Goal: Contribute content

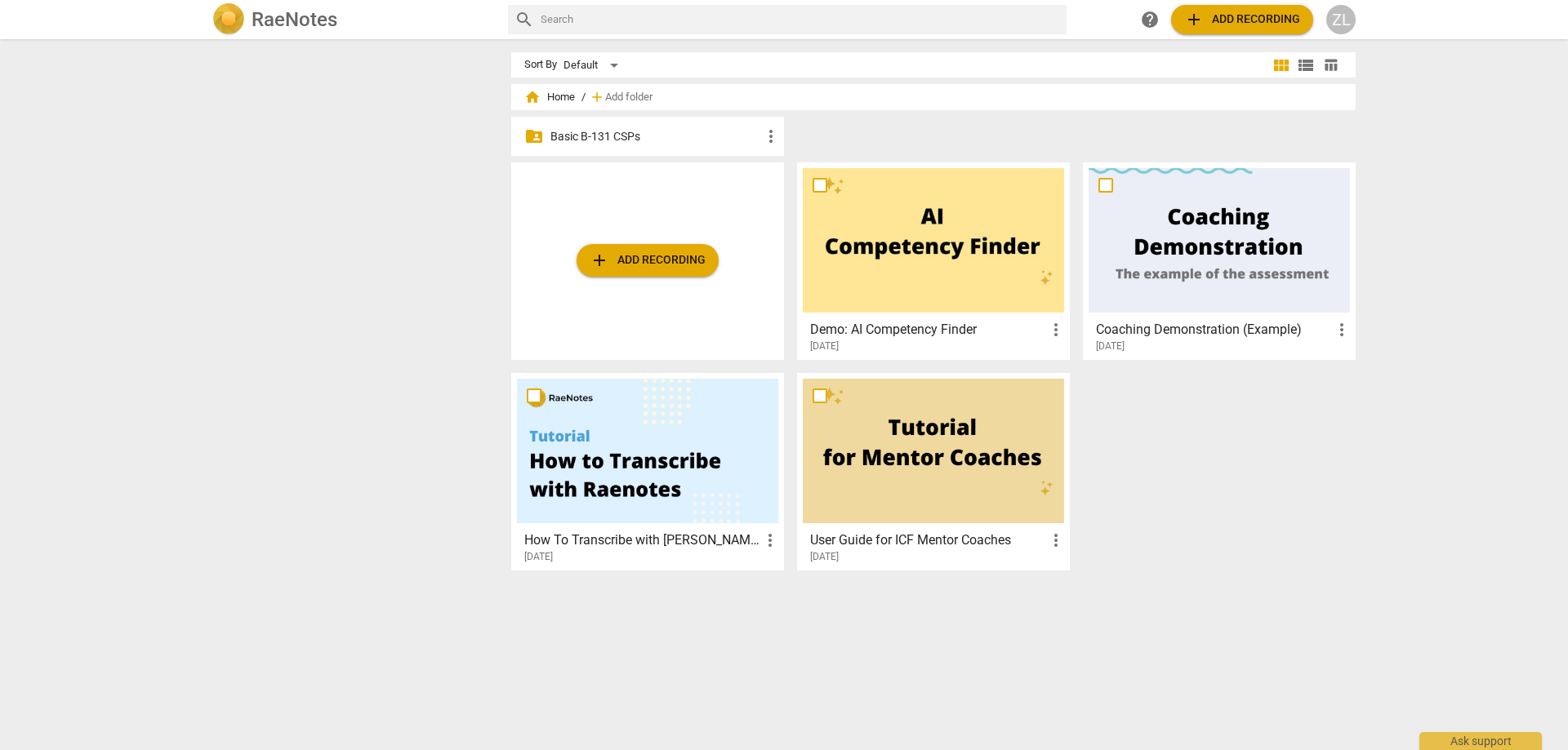
click at [638, 133] on p "Basic B-131 CSPs" at bounding box center [656, 137] width 211 height 17
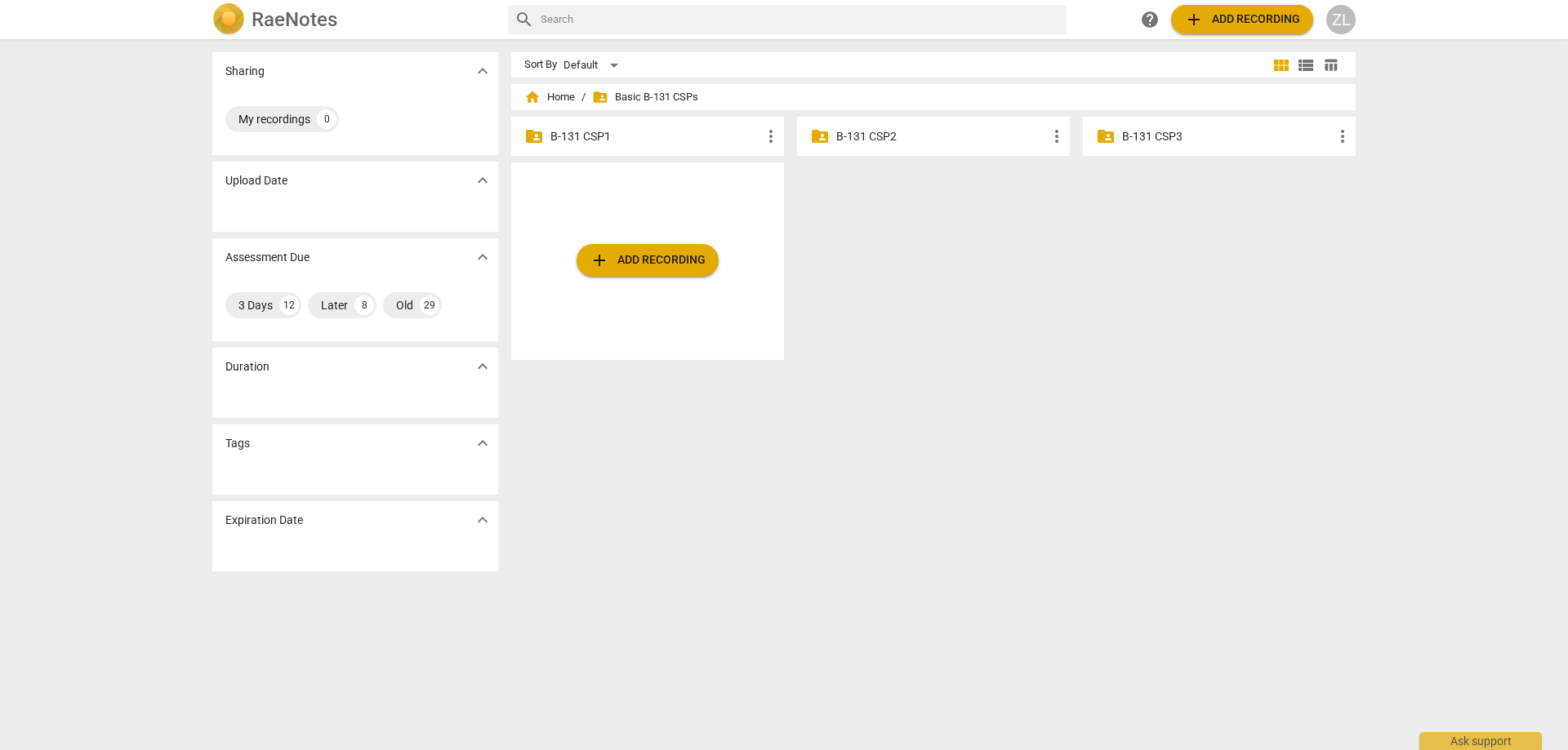
click at [1140, 146] on div "folder_shared B-131 CSP3 more_vert" at bounding box center [1220, 135] width 273 height 39
click at [1143, 131] on p "B-131 CSP3" at bounding box center [1227, 137] width 211 height 17
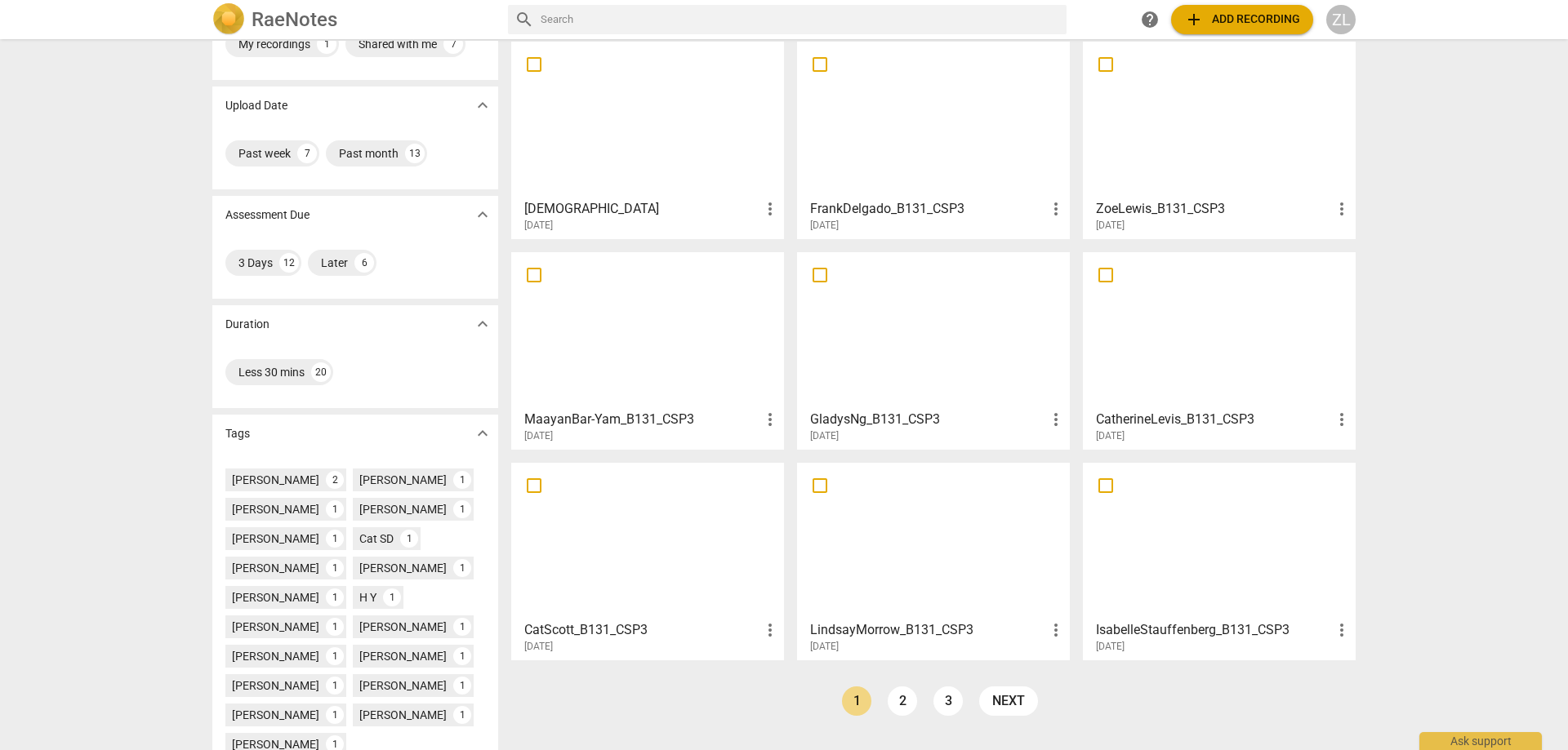
scroll to position [81, 0]
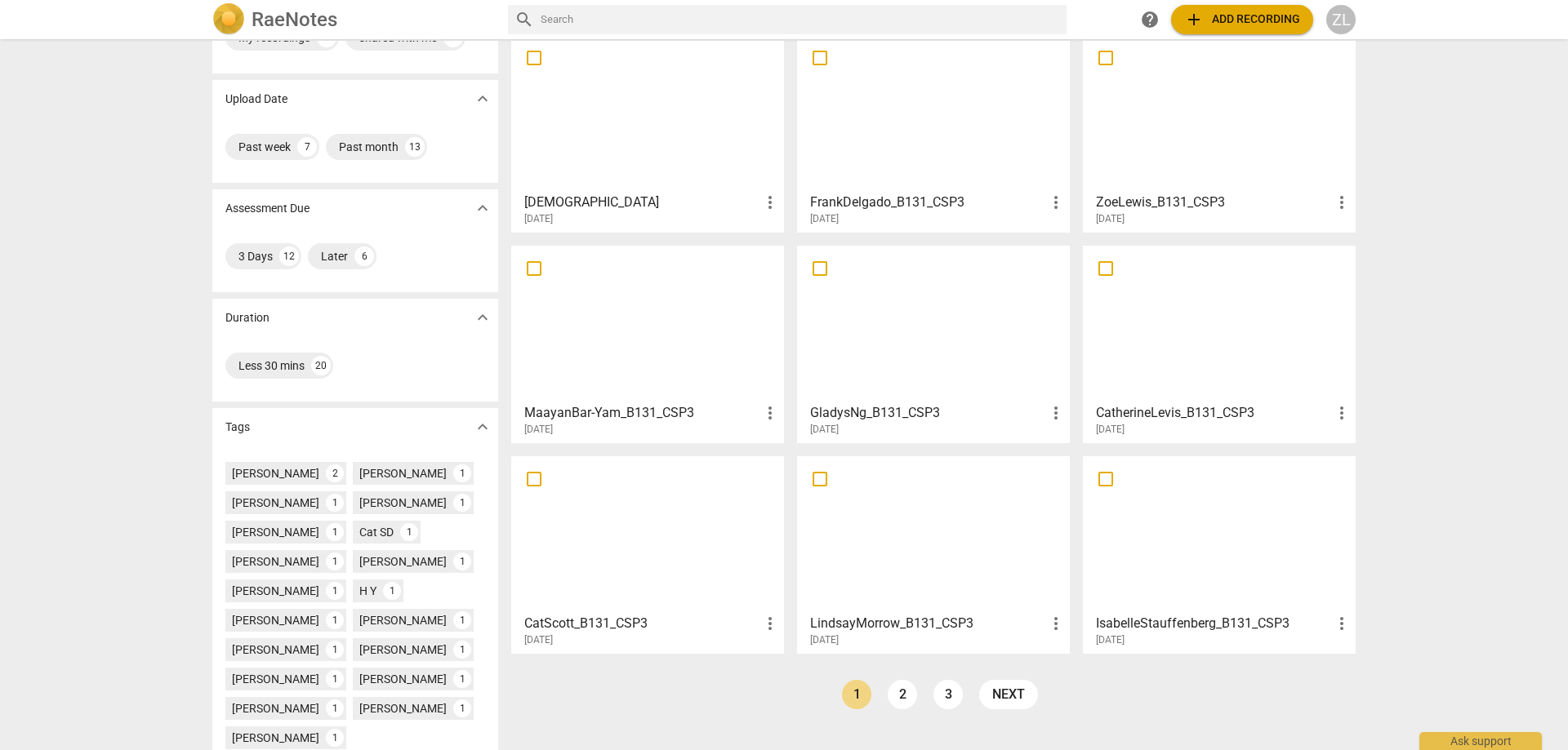
click at [1190, 162] on div at bounding box center [1220, 113] width 261 height 145
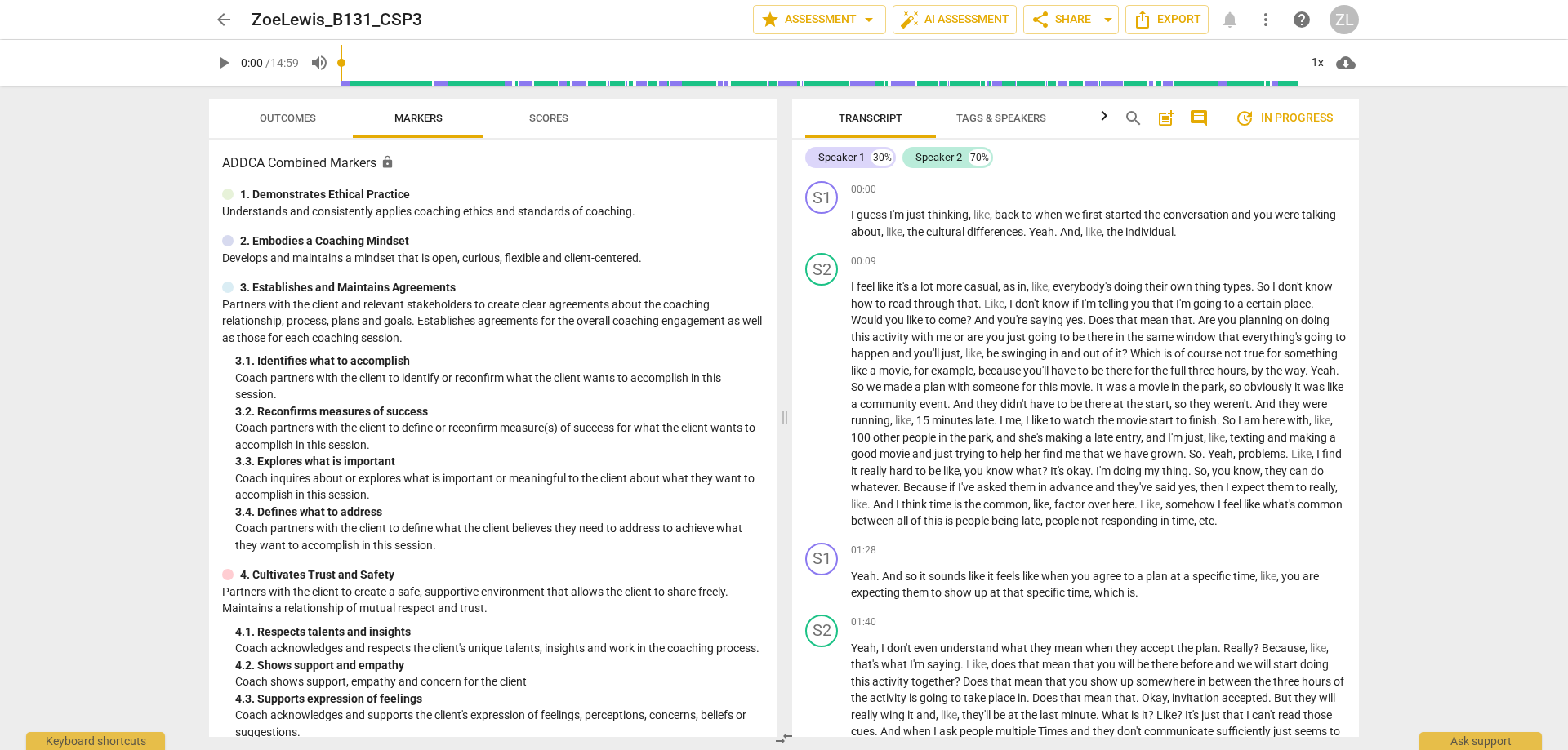
click at [1208, 122] on span "comment" at bounding box center [1199, 118] width 20 height 20
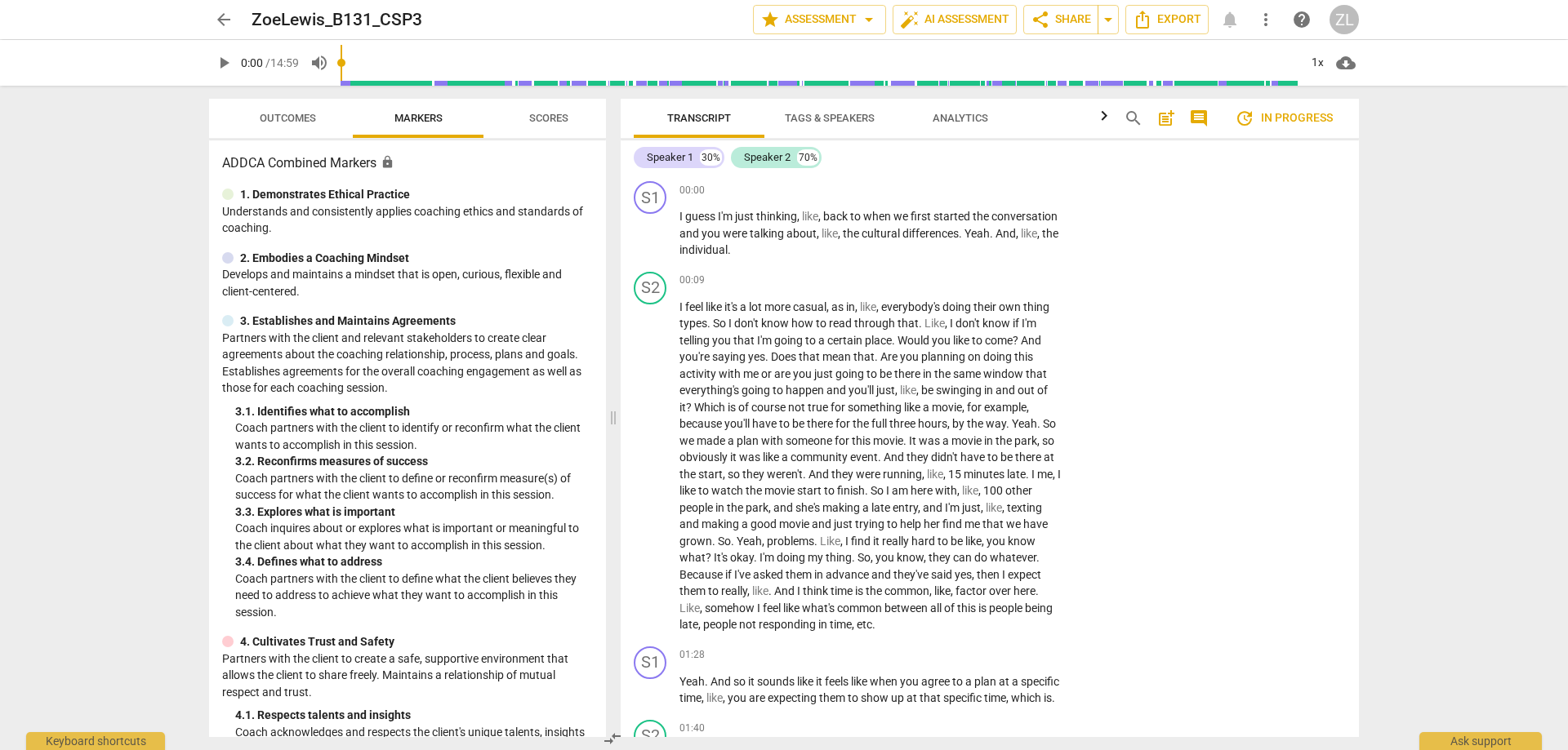
click at [1208, 126] on span "comment" at bounding box center [1199, 118] width 20 height 20
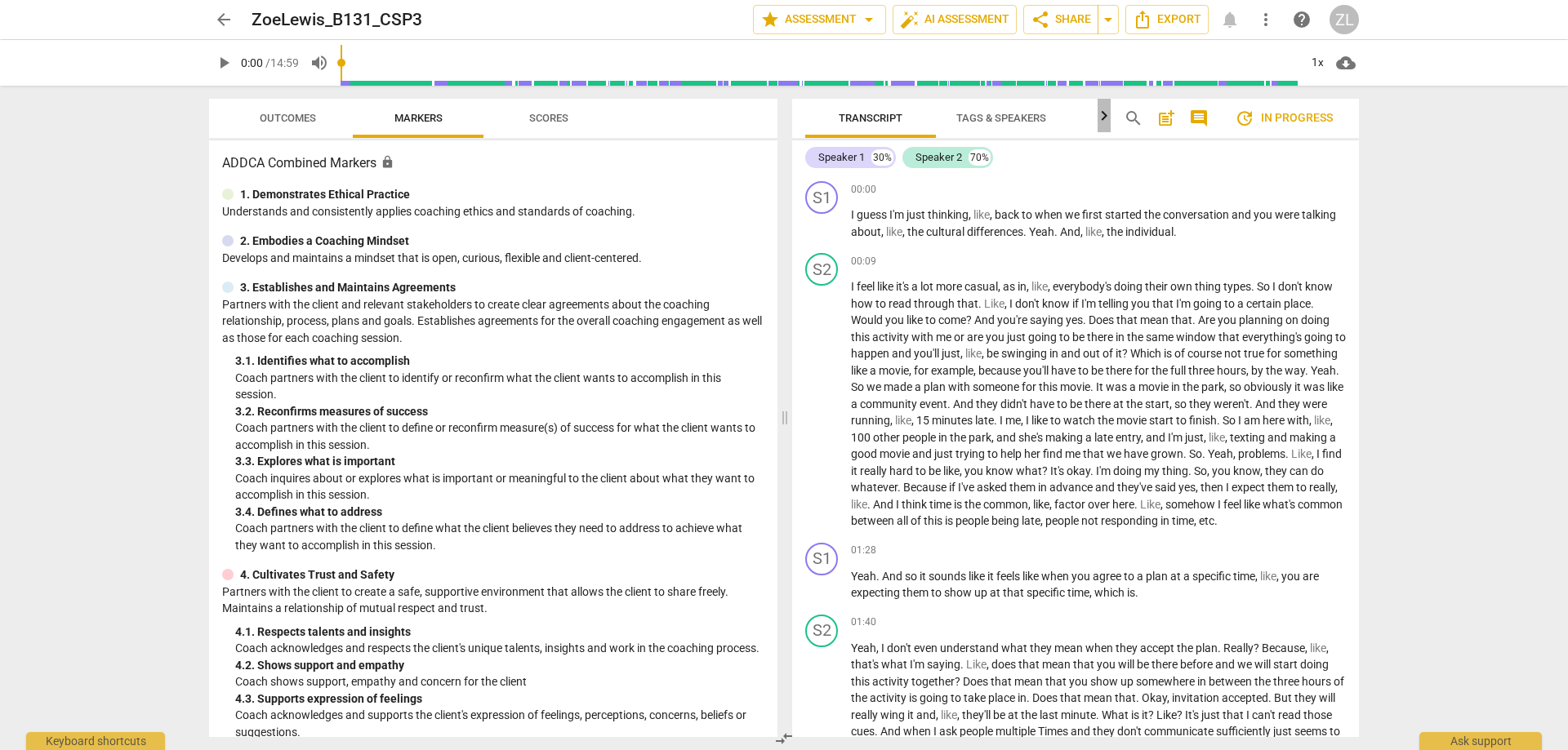
click at [1105, 122] on icon "button" at bounding box center [1104, 115] width 20 height 20
click at [1103, 120] on div at bounding box center [1104, 114] width 13 height 33
click at [1160, 114] on span "post_add" at bounding box center [1166, 118] width 20 height 20
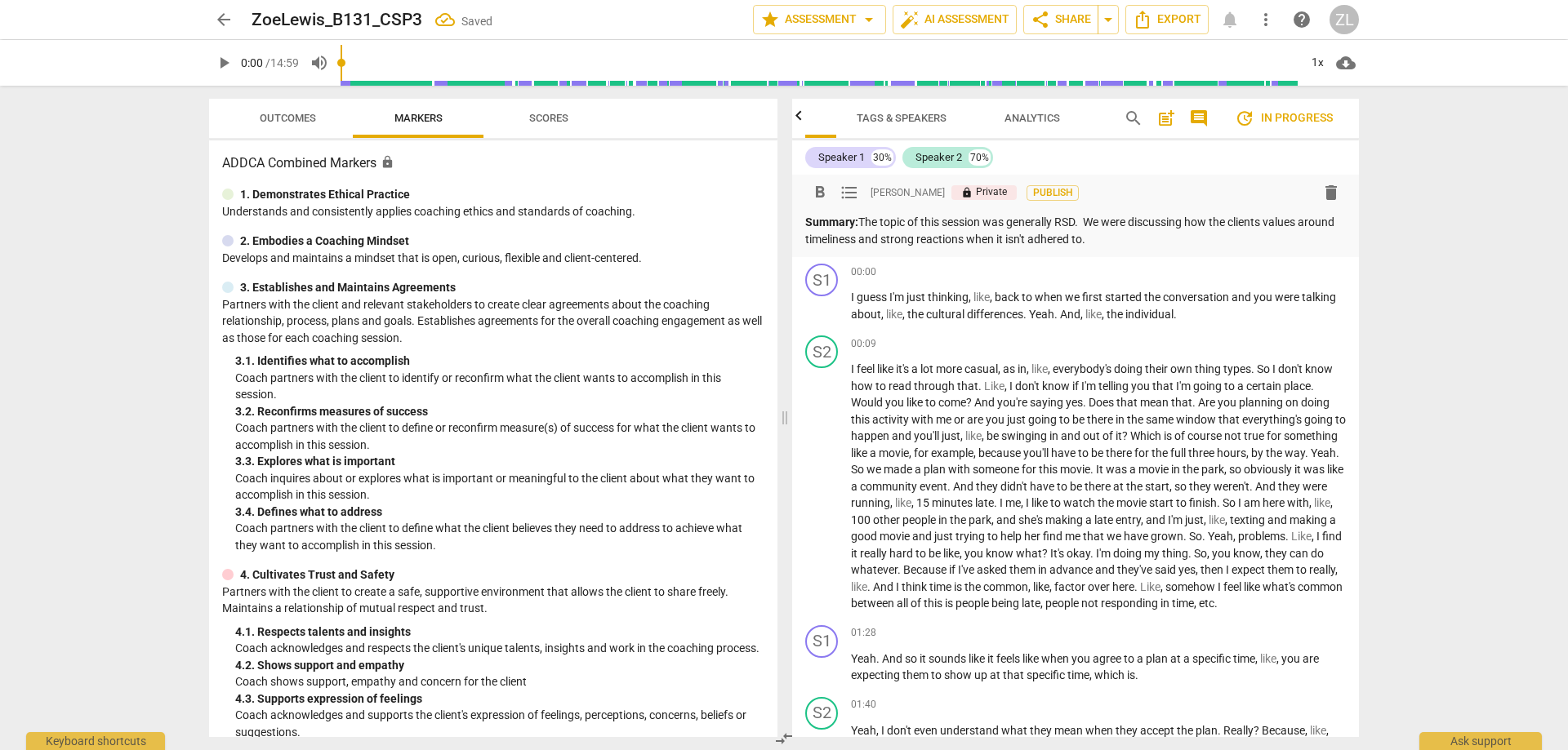
click at [1422, 274] on div "arrow_back ZoeLewis_B131_CSP3 Saved edit star Assessment arrow_drop_down auto_f…" at bounding box center [784, 375] width 1568 height 750
click at [1041, 195] on span "Publish" at bounding box center [1053, 193] width 25 height 14
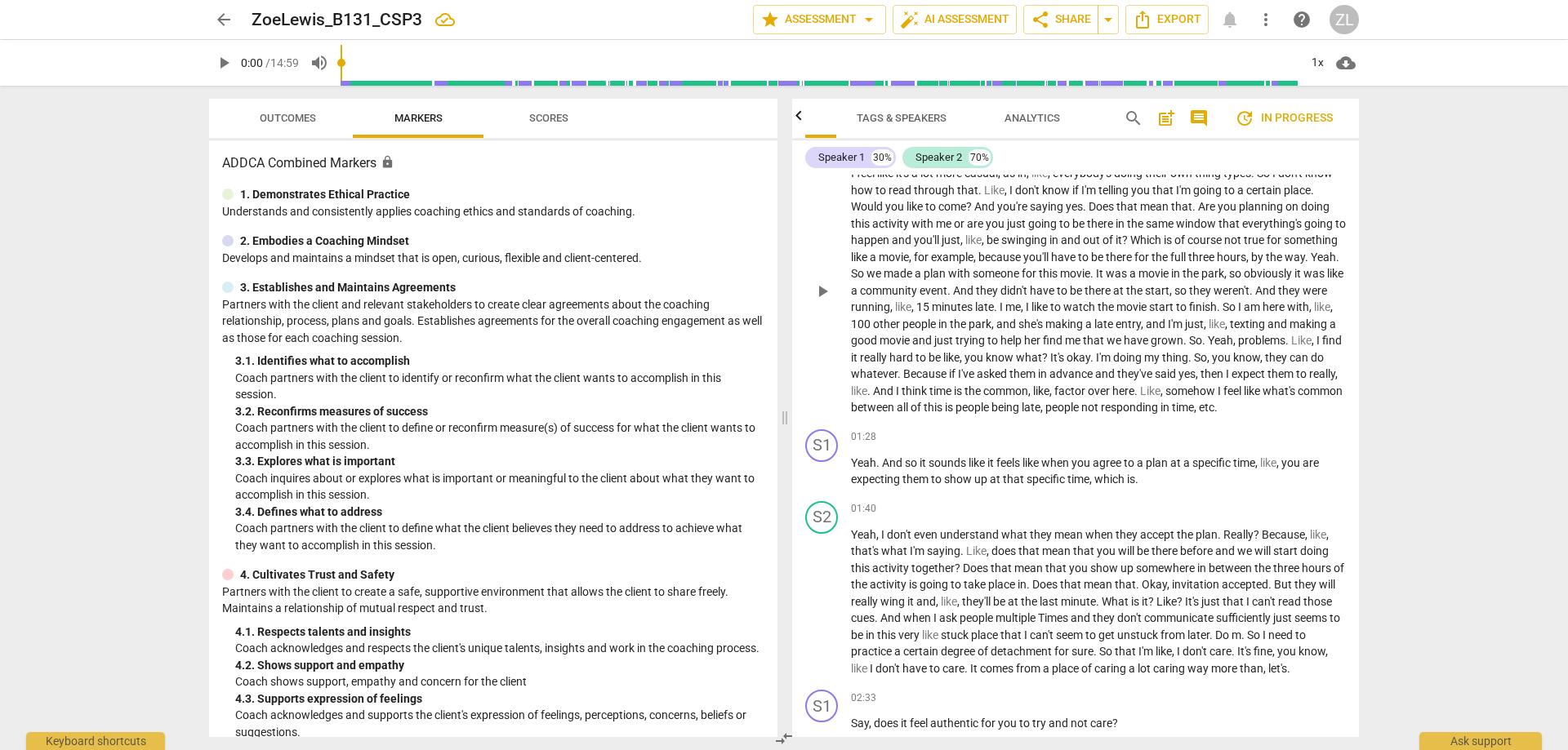
scroll to position [0, 0]
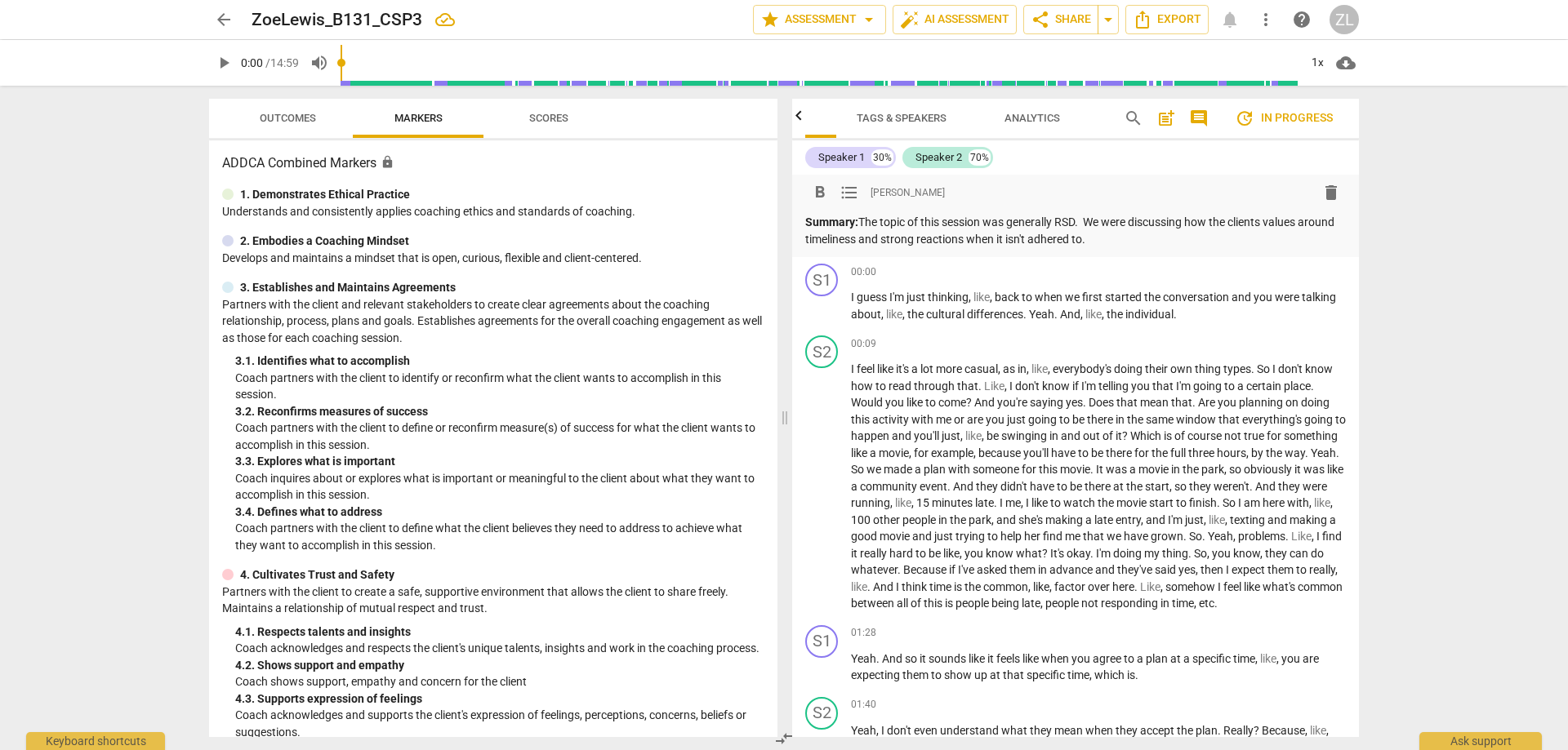
click at [1246, 220] on p "Summary: The topic of this session was generally RSD. We were discussing how th…" at bounding box center [1075, 230] width 540 height 33
click at [1214, 223] on p "Summary: The topic of this session was generally RSD. We were discussing how th…" at bounding box center [1075, 230] width 540 height 33
click at [1234, 222] on p "Summary: The topic of this session was generally RSD. We were discussing how th…" at bounding box center [1075, 230] width 540 height 33
drag, startPoint x: 1235, startPoint y: 225, endPoint x: 1140, endPoint y: 213, distance: 95.8
click at [1140, 213] on div "format_bold format_list_bulleted [PERSON_NAME] delete Summary: The topic of thi…" at bounding box center [1075, 212] width 540 height 69
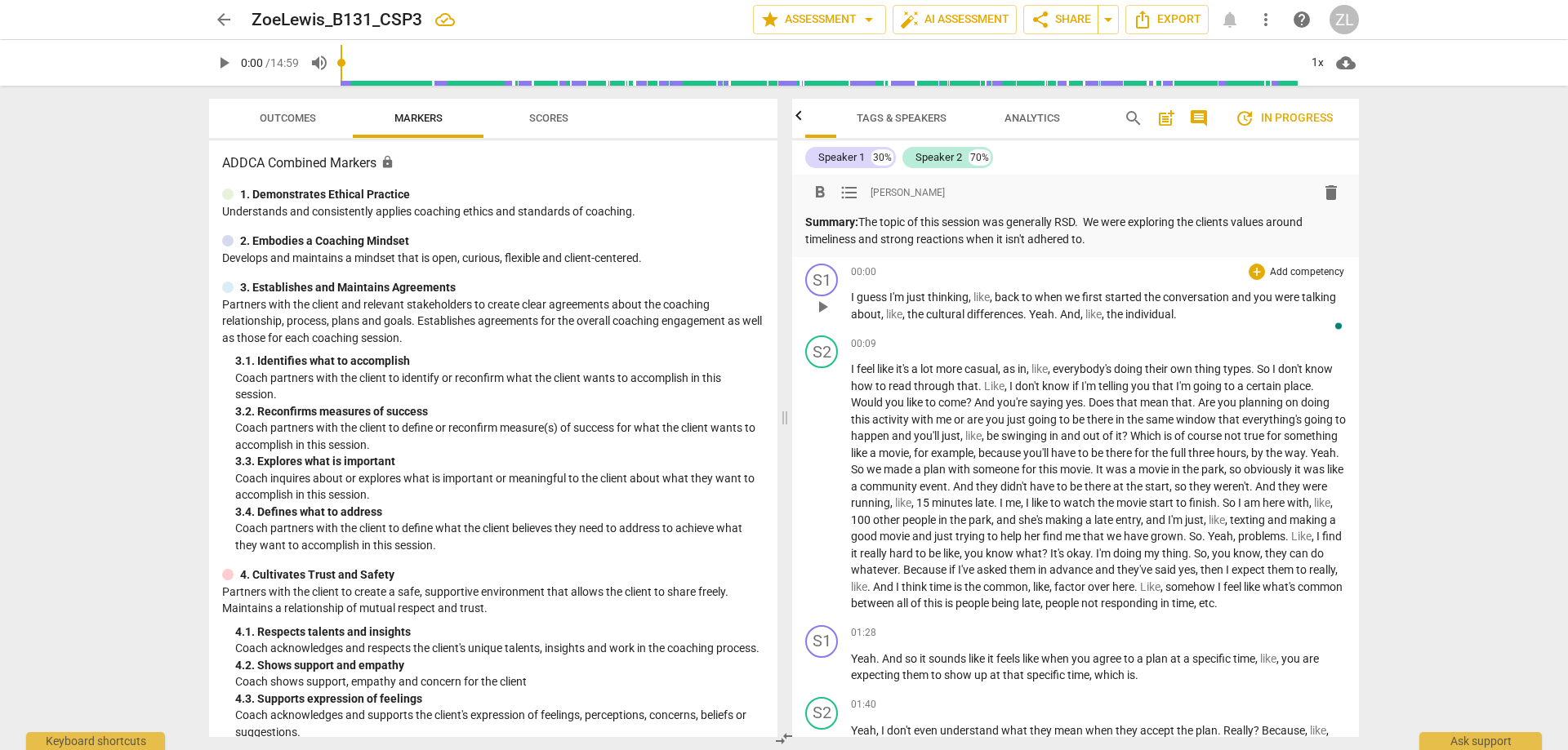
click at [1149, 263] on div "S1 play_arrow pause 00:00 + Add competency keyboard_arrow_right I guess I'm jus…" at bounding box center [1075, 293] width 567 height 72
